Goal: Task Accomplishment & Management: Use online tool/utility

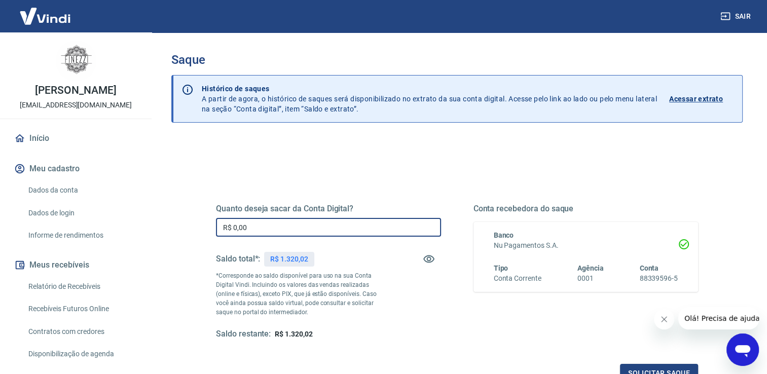
click at [421, 220] on input "R$ 0,00" at bounding box center [328, 227] width 225 height 19
type input "R$ 1.000,00"
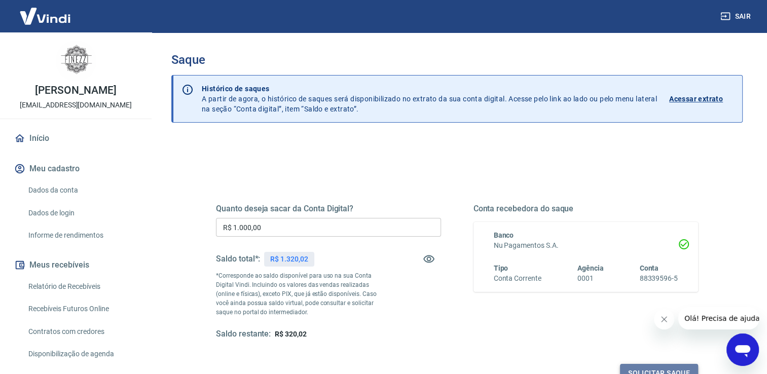
click at [681, 367] on button "Solicitar saque" at bounding box center [659, 373] width 78 height 19
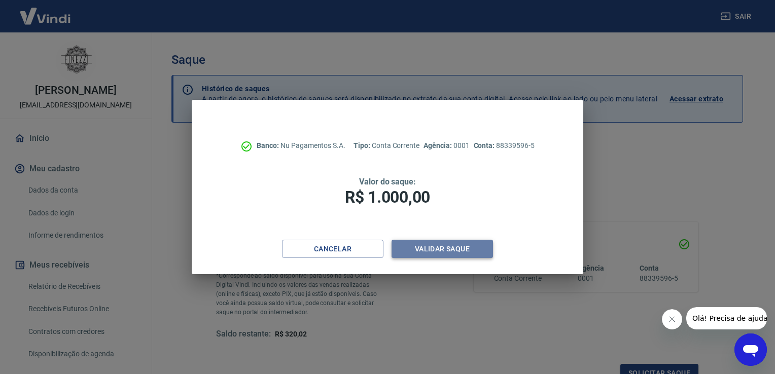
click at [448, 251] on button "Validar saque" at bounding box center [441, 249] width 101 height 19
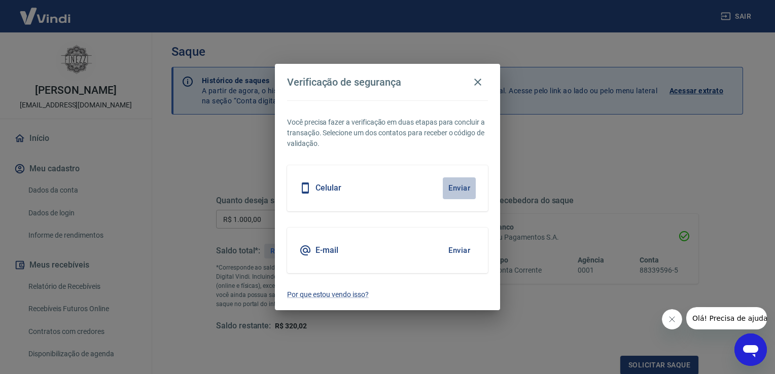
click at [459, 183] on button "Enviar" at bounding box center [459, 187] width 33 height 21
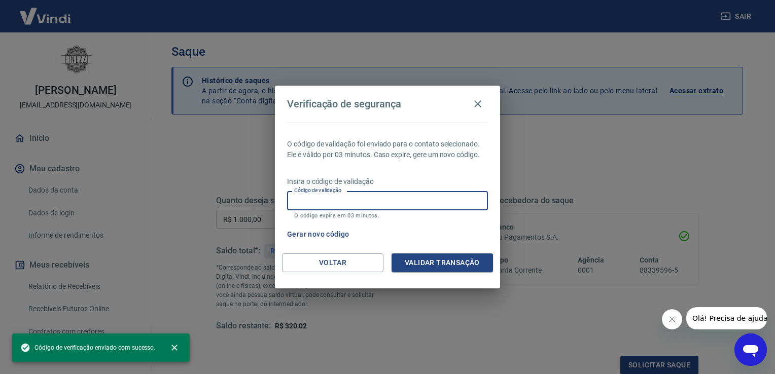
click at [437, 205] on input "Código de validação" at bounding box center [387, 200] width 201 height 19
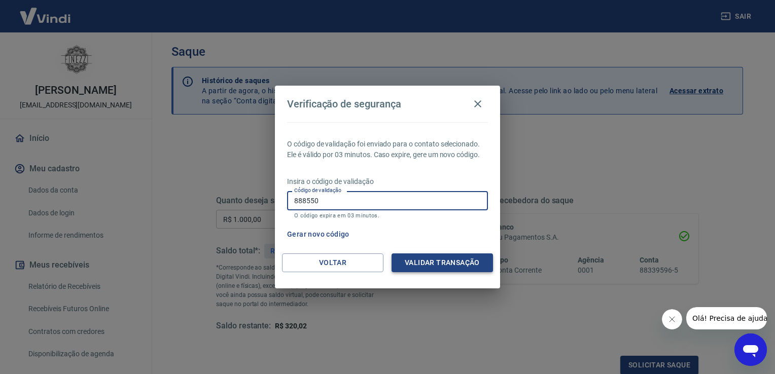
type input "888550"
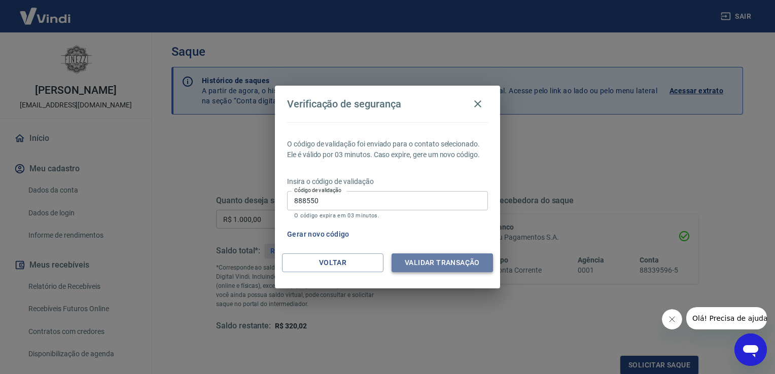
click at [440, 259] on button "Validar transação" at bounding box center [441, 263] width 101 height 19
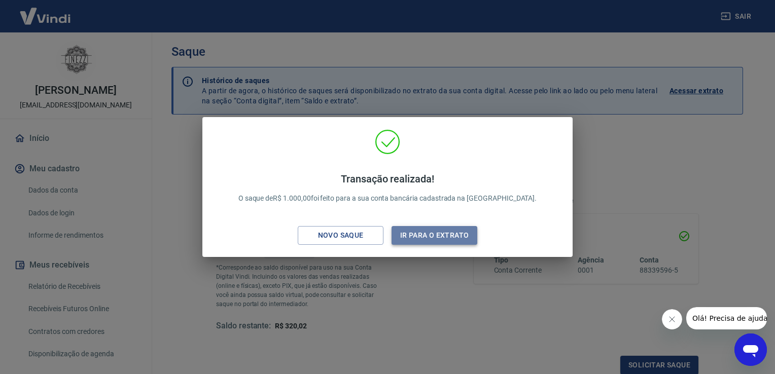
click at [426, 233] on button "Ir para o extrato" at bounding box center [434, 235] width 86 height 19
